Goal: Task Accomplishment & Management: Use online tool/utility

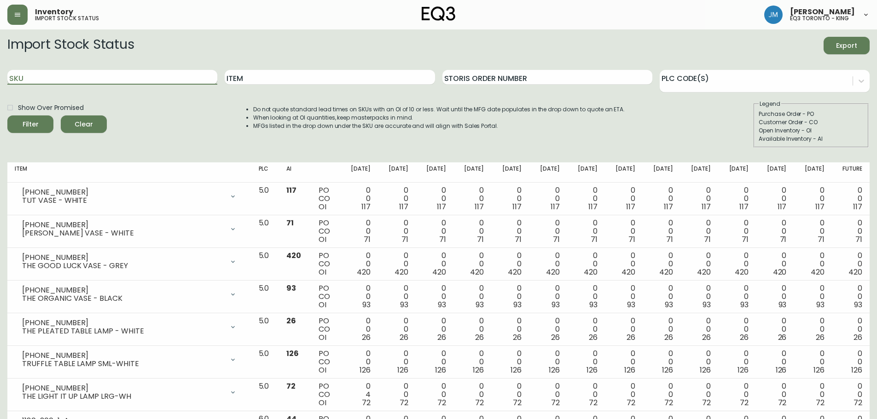
click at [156, 78] on input "SKU" at bounding box center [112, 77] width 210 height 15
paste input "30262-8C-5"
type input "30262-8C-5"
click at [30, 118] on button "Filter" at bounding box center [30, 124] width 46 height 17
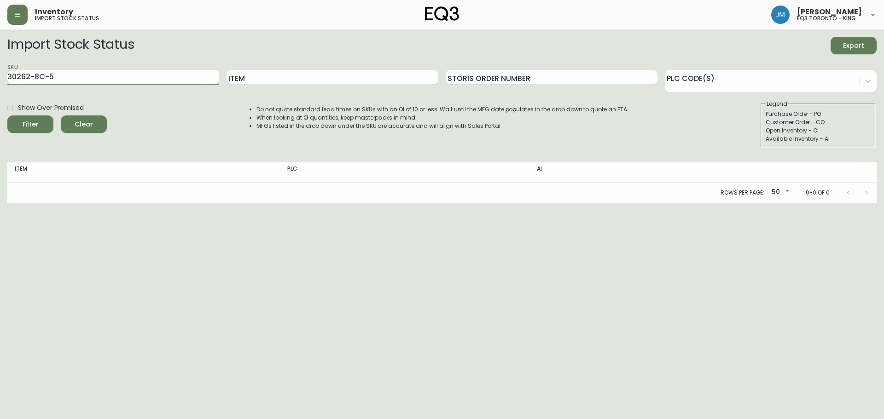
click at [0, 82] on main "Import Stock Status Export SKU 30262-8C-5 Item Storis Order Number PLC Code(s) …" at bounding box center [442, 116] width 884 height 174
click at [309, 76] on input "Item" at bounding box center [332, 77] width 212 height 15
type input "[PERSON_NAME]"
click at [7, 116] on button "Filter" at bounding box center [30, 124] width 46 height 17
click at [339, 73] on input "Item" at bounding box center [332, 77] width 212 height 15
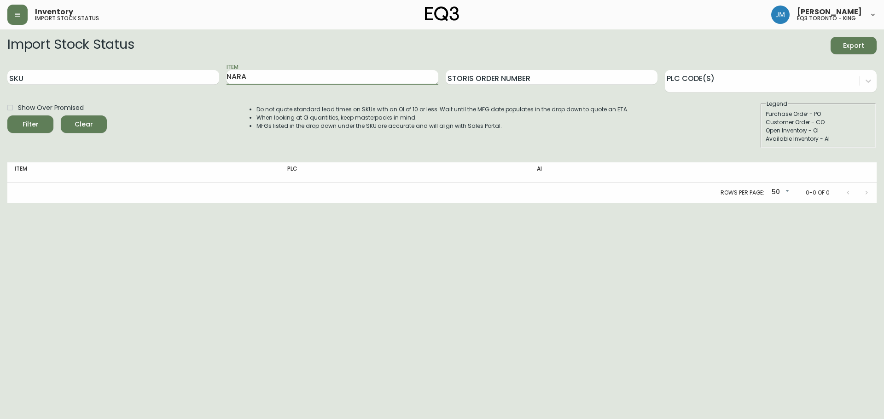
click at [7, 116] on button "Filter" at bounding box center [30, 124] width 46 height 17
type input "N"
click at [267, 81] on input "Item" at bounding box center [332, 77] width 212 height 15
click at [39, 123] on span "Filter" at bounding box center [30, 125] width 31 height 12
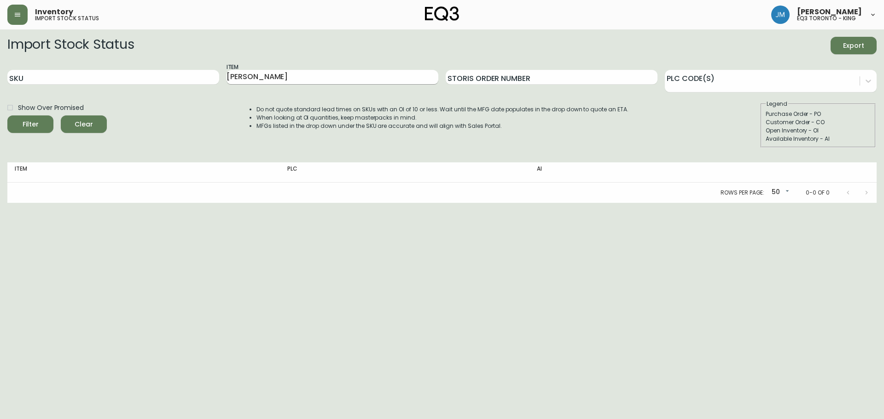
click at [270, 79] on input "[PERSON_NAME]" at bounding box center [332, 77] width 212 height 15
type input "[PERSON_NAME]"
click at [7, 116] on button "Filter" at bounding box center [30, 124] width 46 height 17
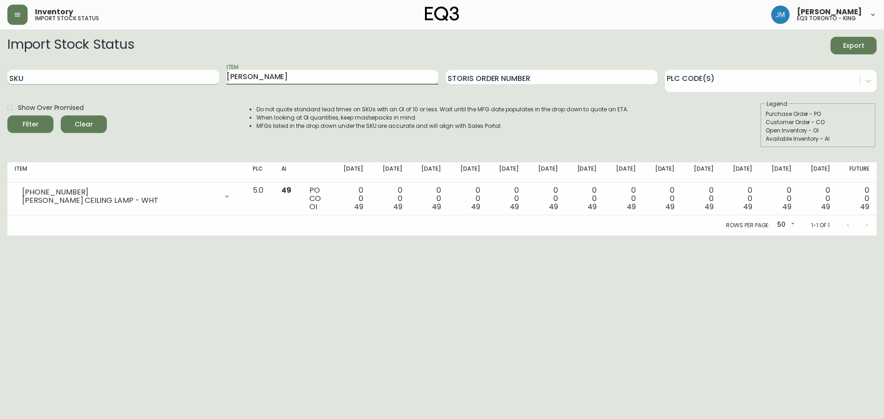
drag, startPoint x: 184, startPoint y: 77, endPoint x: 136, endPoint y: 76, distance: 47.4
click at [129, 78] on div "SKU Item [PERSON_NAME] Storis Order Number PLC Code(s)" at bounding box center [441, 78] width 869 height 30
click at [32, 122] on icon "submit" at bounding box center [27, 123] width 11 height 11
